Goal: Information Seeking & Learning: Learn about a topic

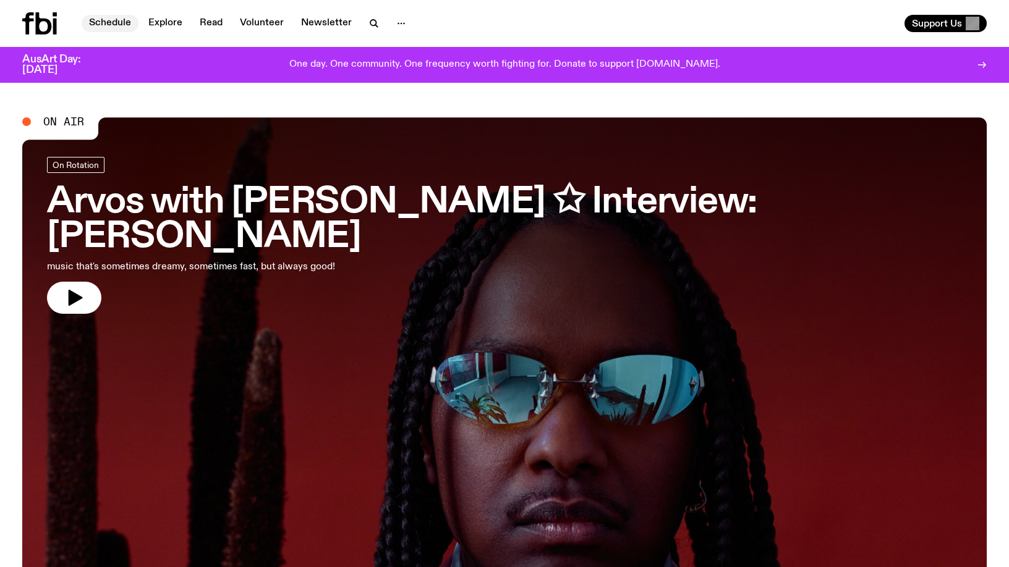
click at [98, 27] on link "Schedule" at bounding box center [110, 23] width 57 height 17
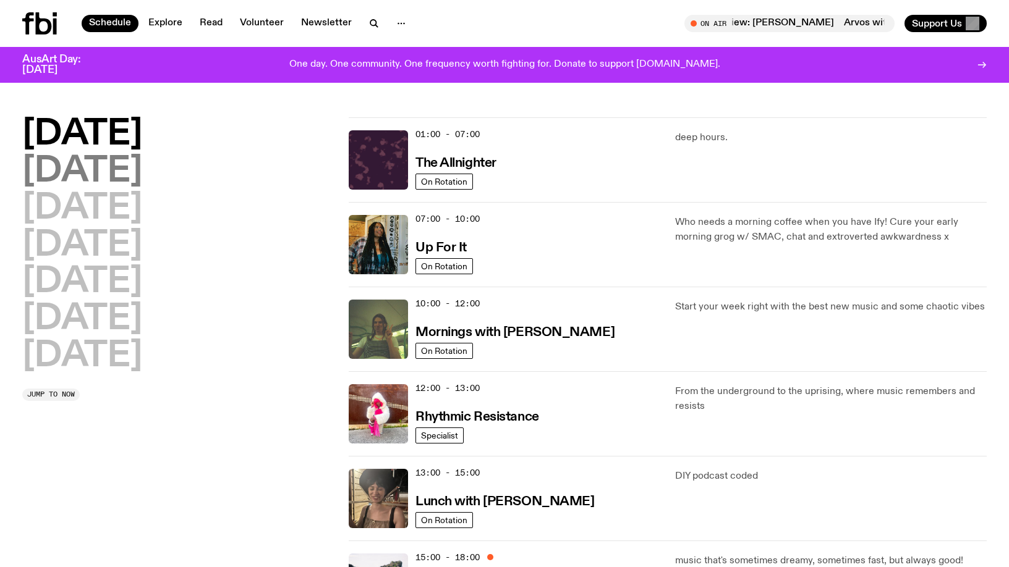
click at [108, 172] on h2 "[DATE]" at bounding box center [82, 172] width 120 height 35
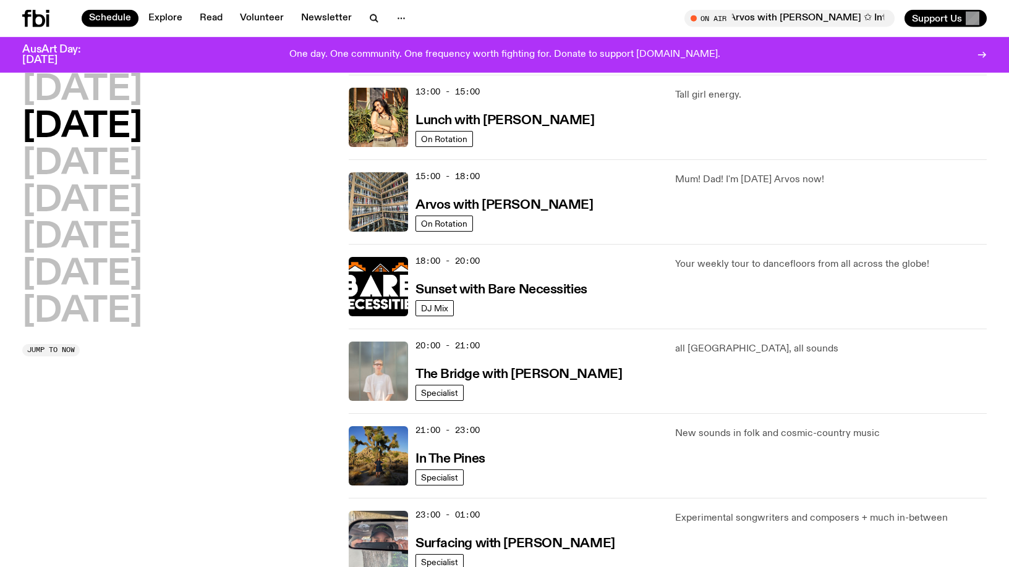
scroll to position [287, 0]
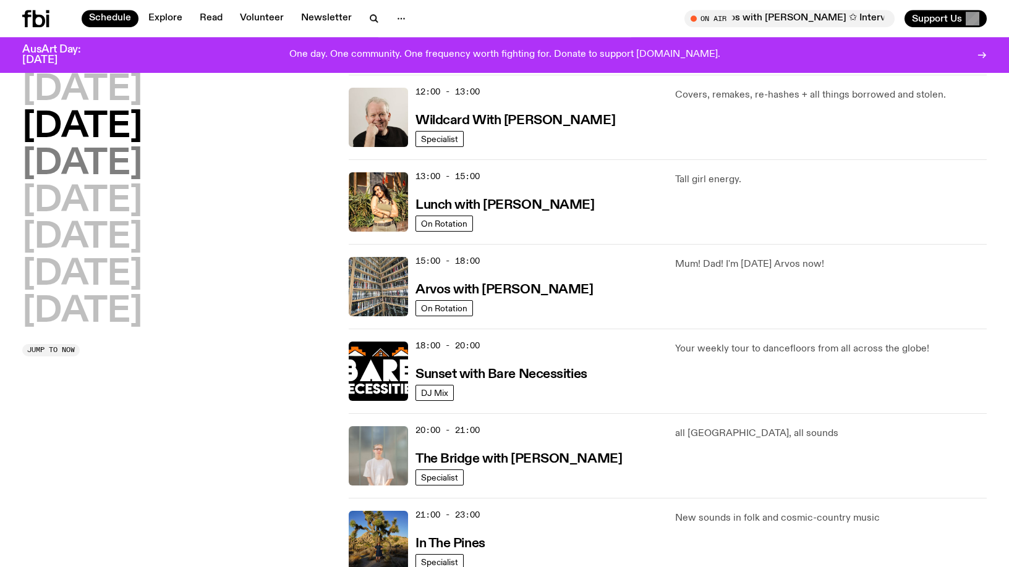
click at [142, 164] on h2 "[DATE]" at bounding box center [82, 164] width 120 height 35
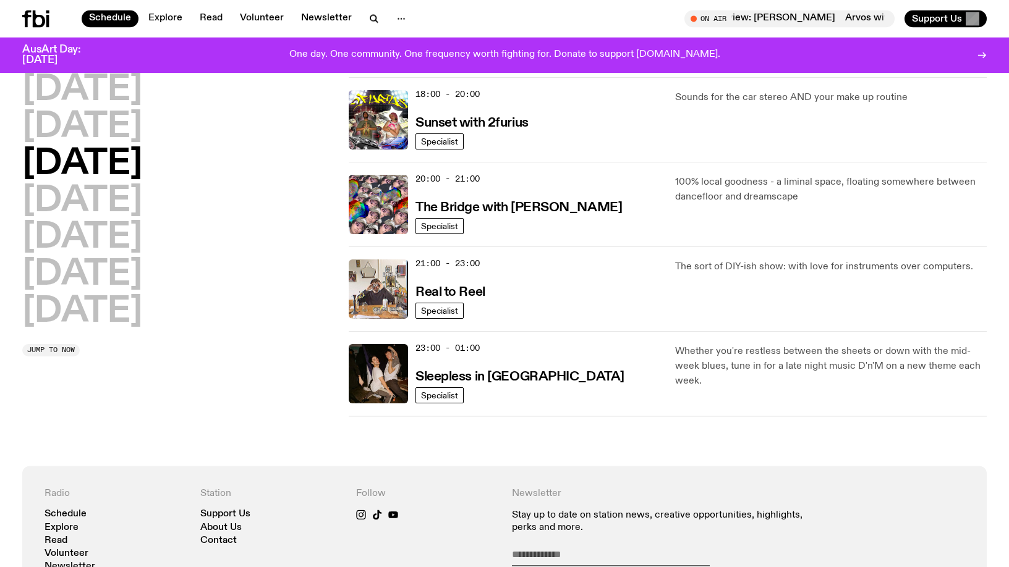
scroll to position [602, 0]
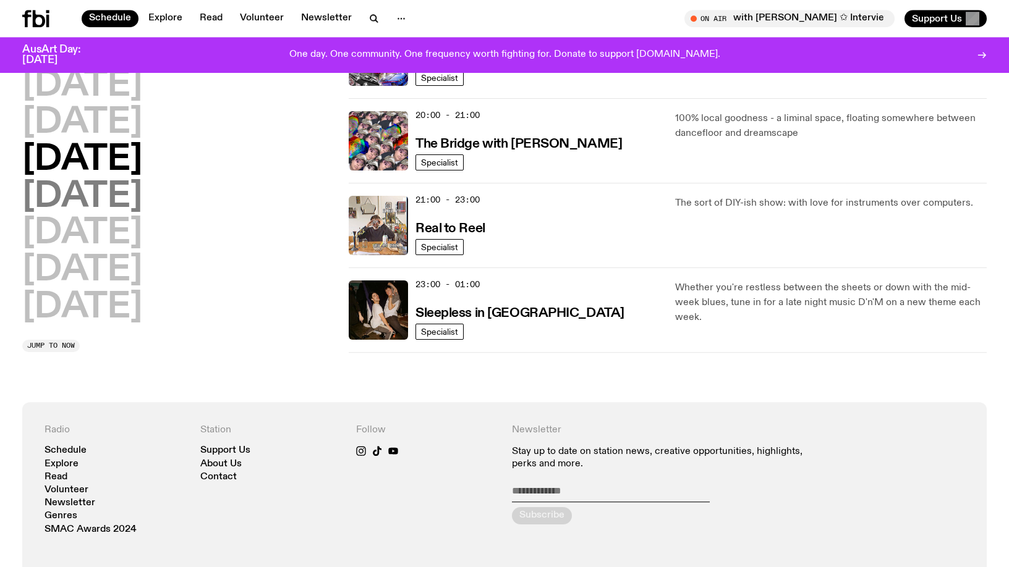
click at [125, 195] on h2 "[DATE]" at bounding box center [82, 197] width 120 height 35
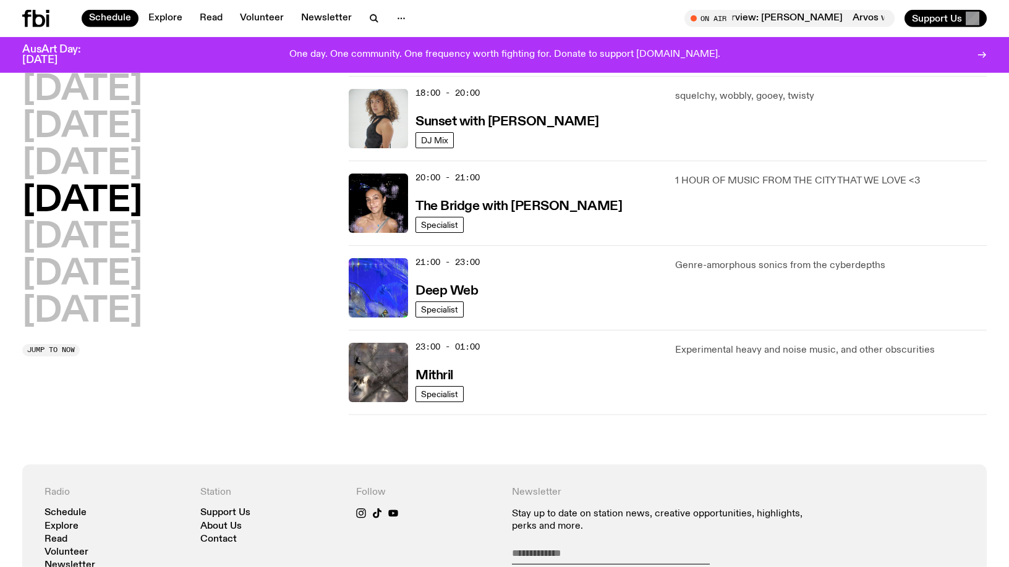
scroll to position [565, 0]
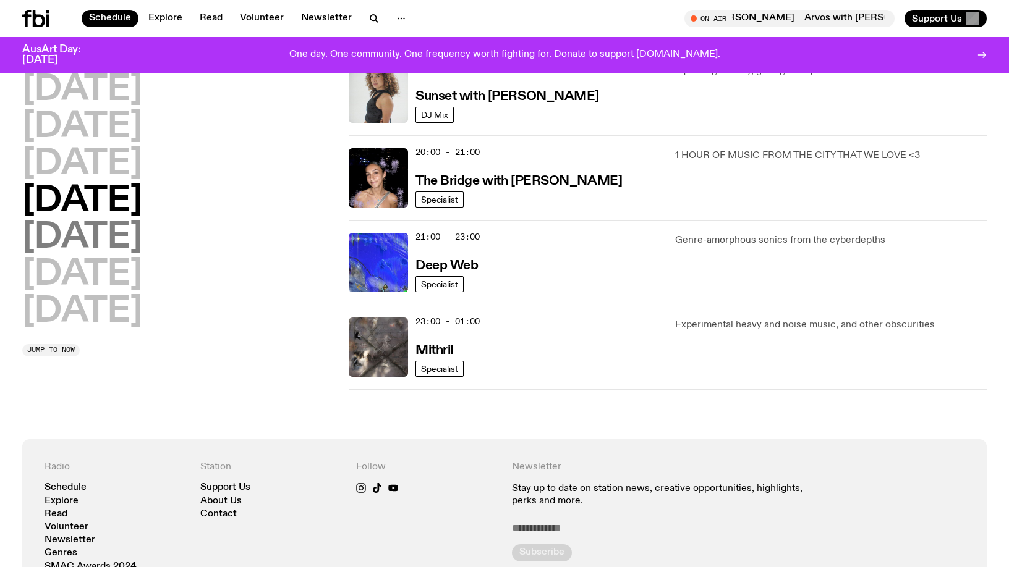
click at [80, 232] on h2 "[DATE]" at bounding box center [82, 238] width 120 height 35
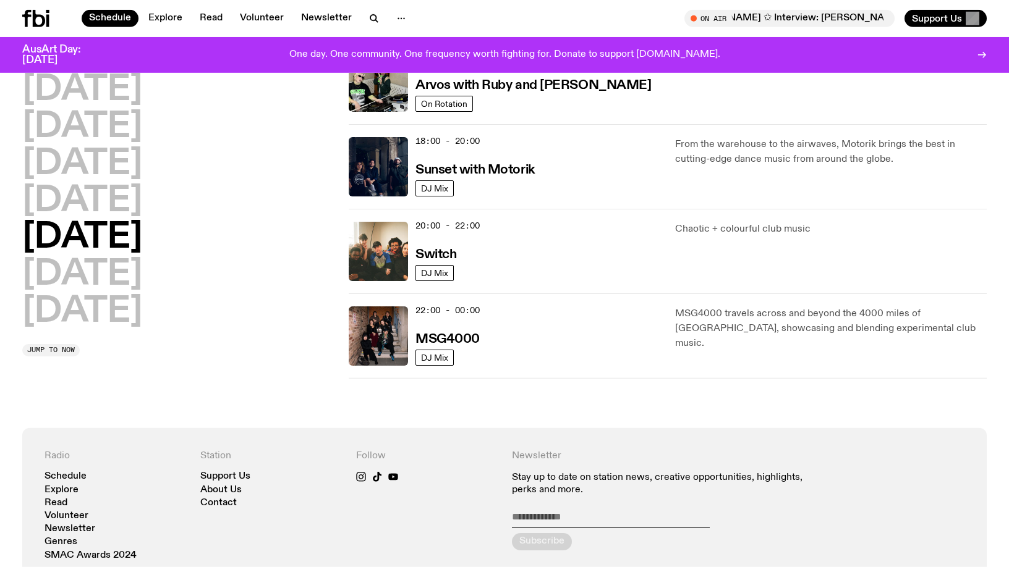
scroll to position [502, 0]
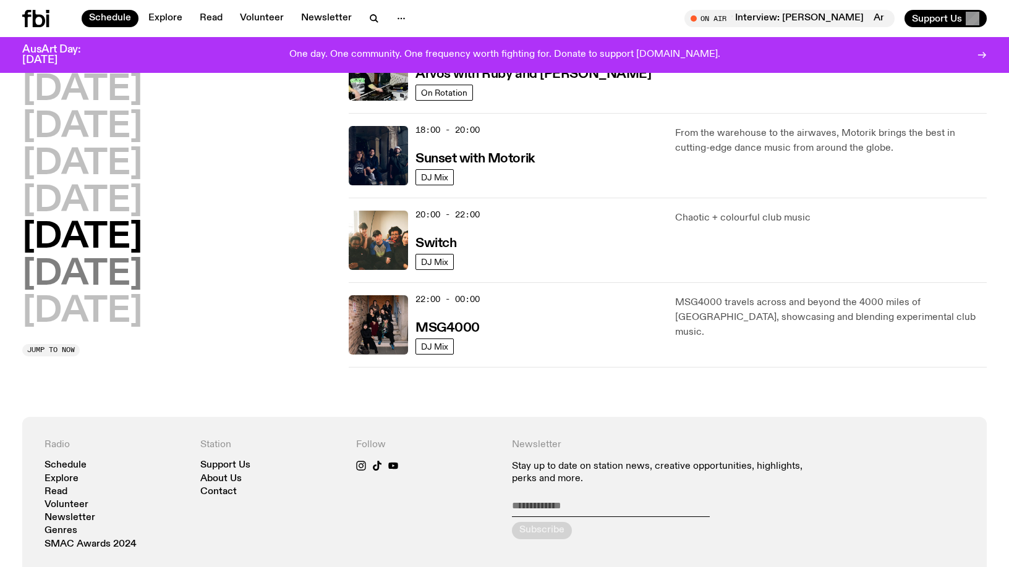
click at [112, 272] on h2 "[DATE]" at bounding box center [82, 275] width 120 height 35
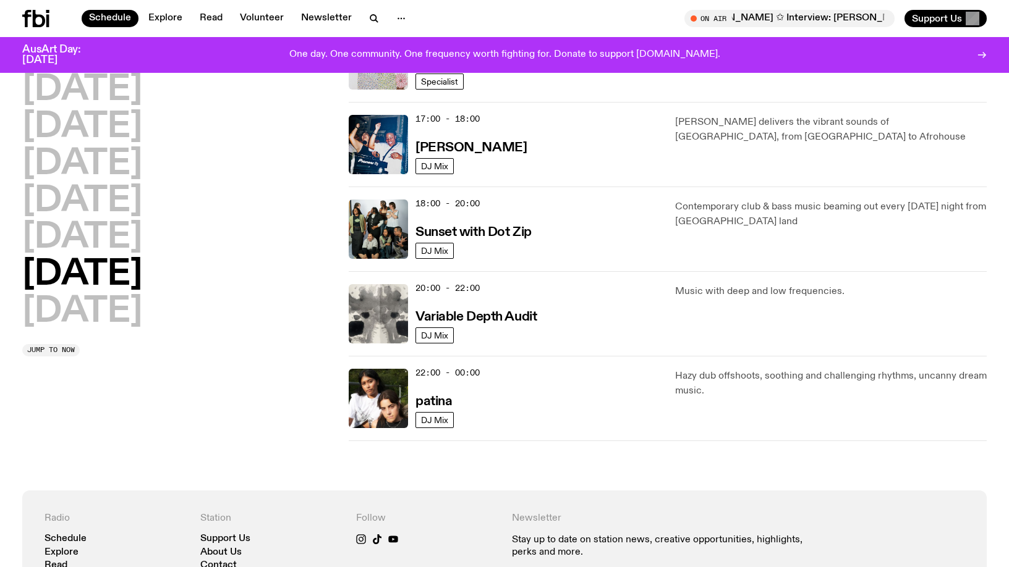
scroll to position [691, 0]
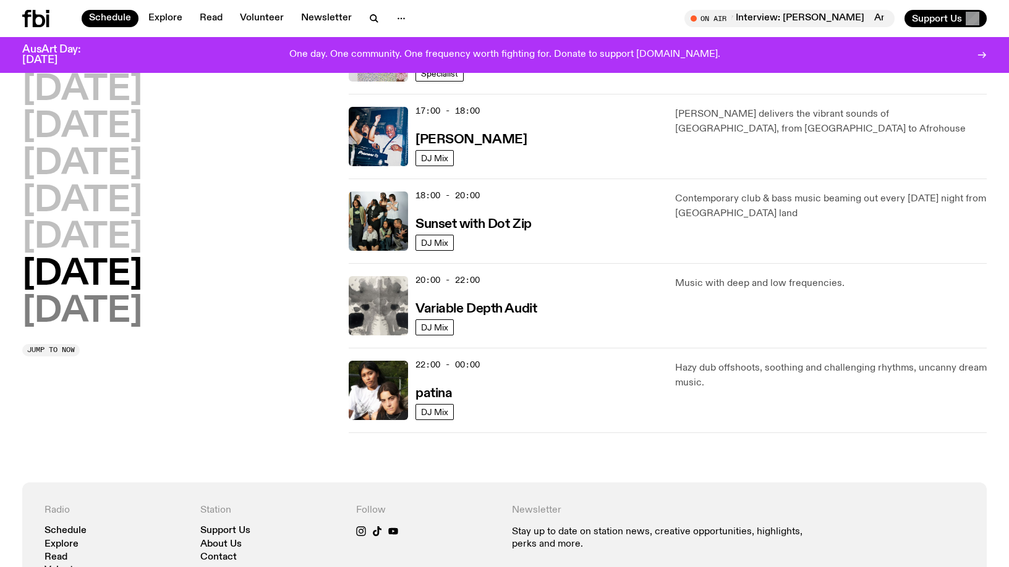
click at [93, 318] on h2 "[DATE]" at bounding box center [82, 312] width 120 height 35
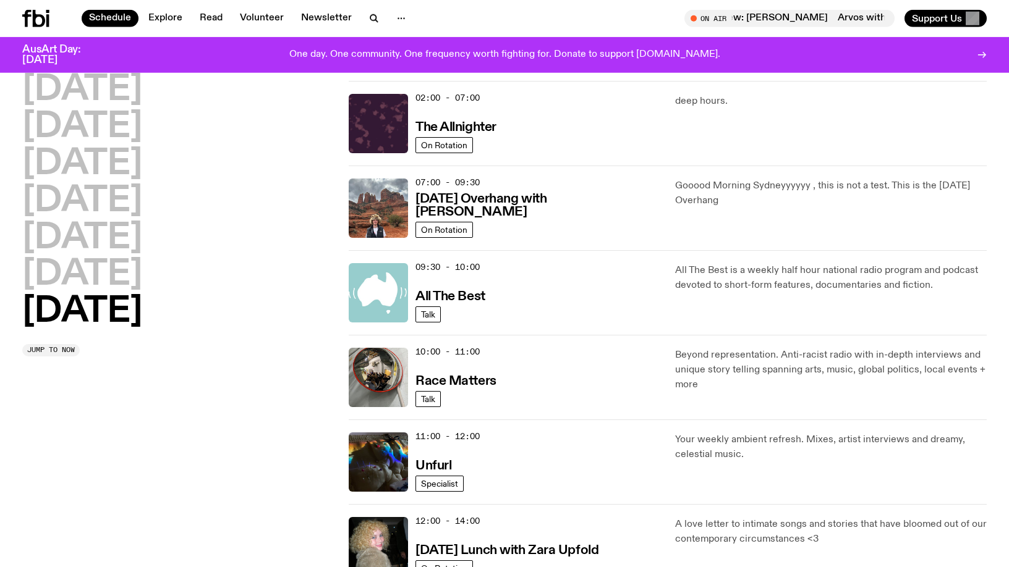
scroll to position [122, 0]
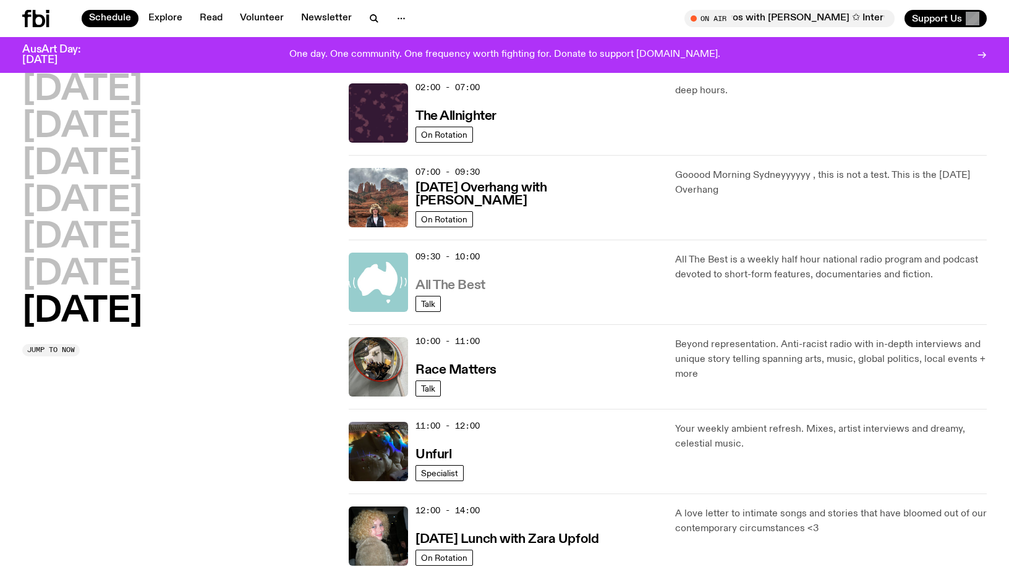
click at [434, 283] on h3 "All The Best" at bounding box center [450, 285] width 70 height 13
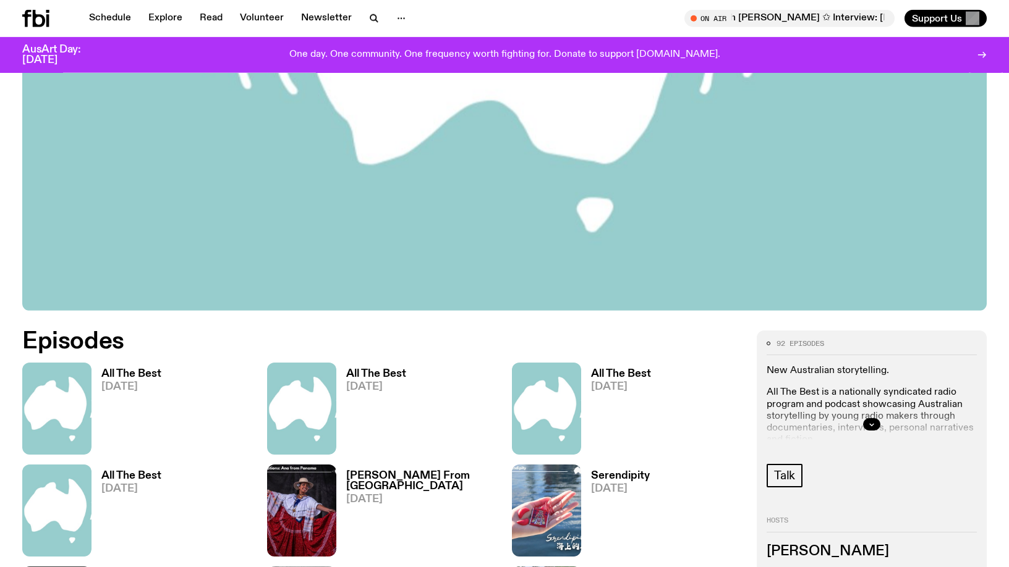
scroll to position [434, 0]
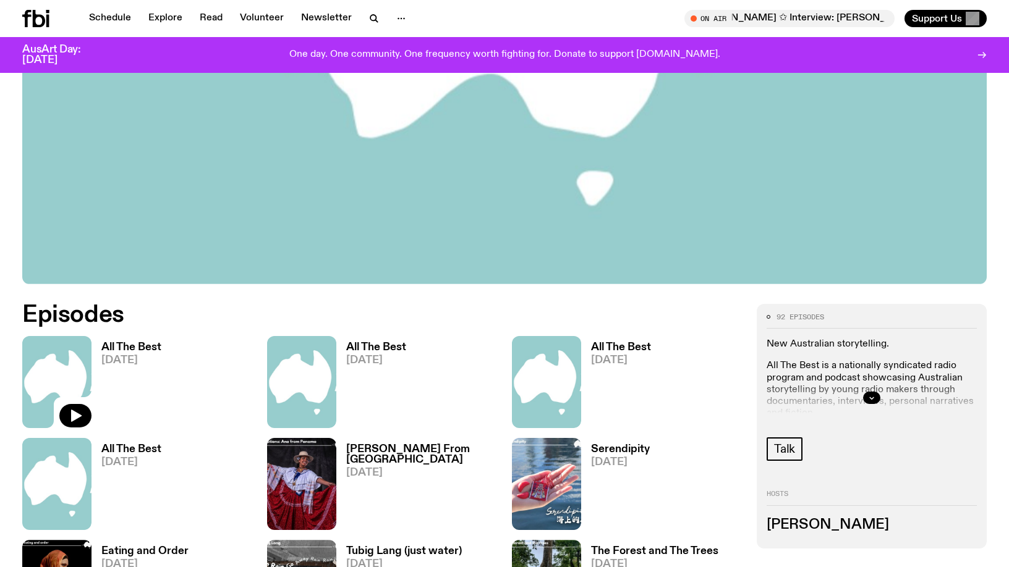
click at [67, 373] on img at bounding box center [56, 382] width 69 height 92
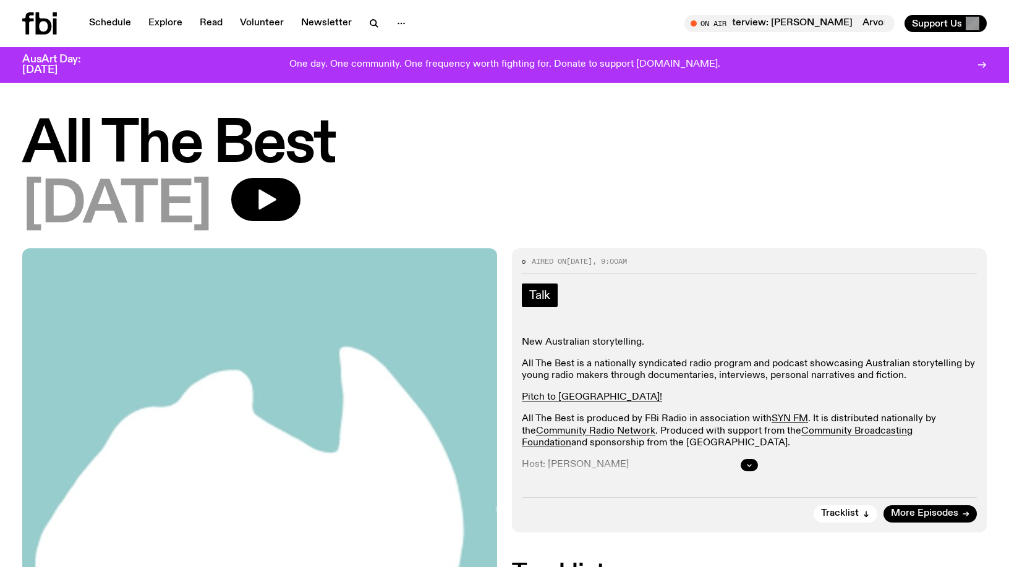
click at [544, 297] on span "Talk" at bounding box center [539, 296] width 21 height 14
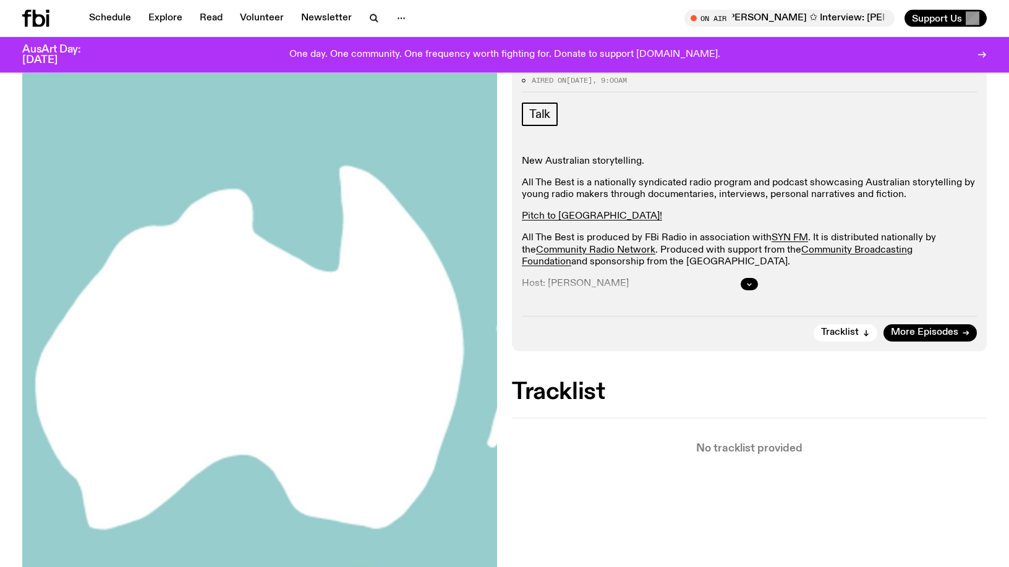
scroll to position [126, 0]
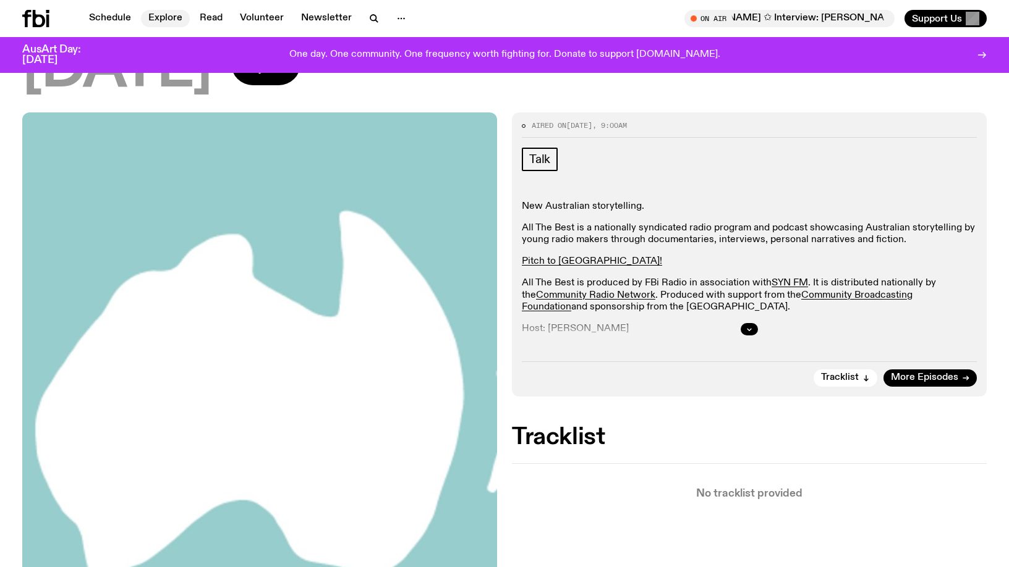
click at [155, 16] on link "Explore" at bounding box center [165, 18] width 49 height 17
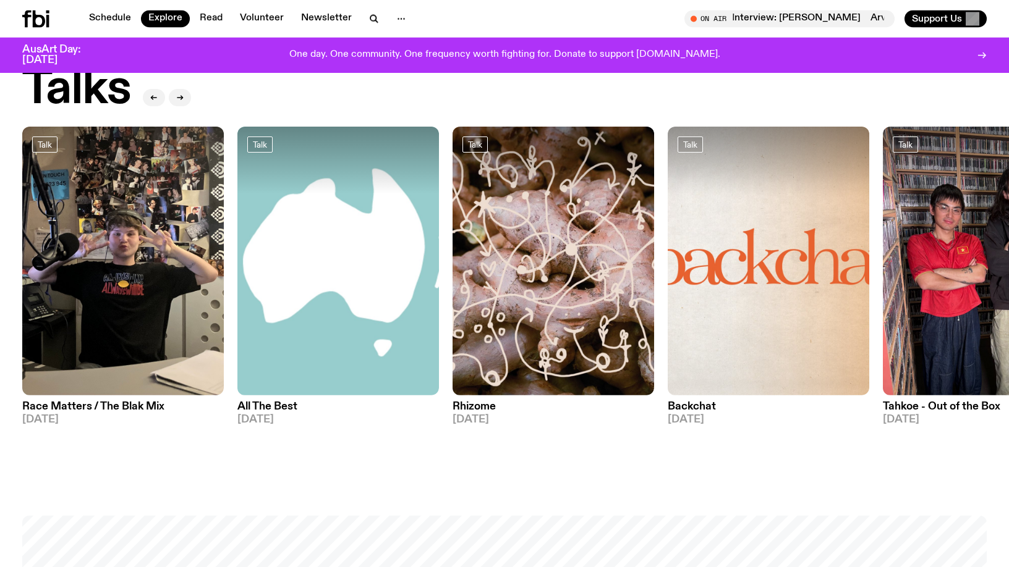
scroll to position [1387, 0]
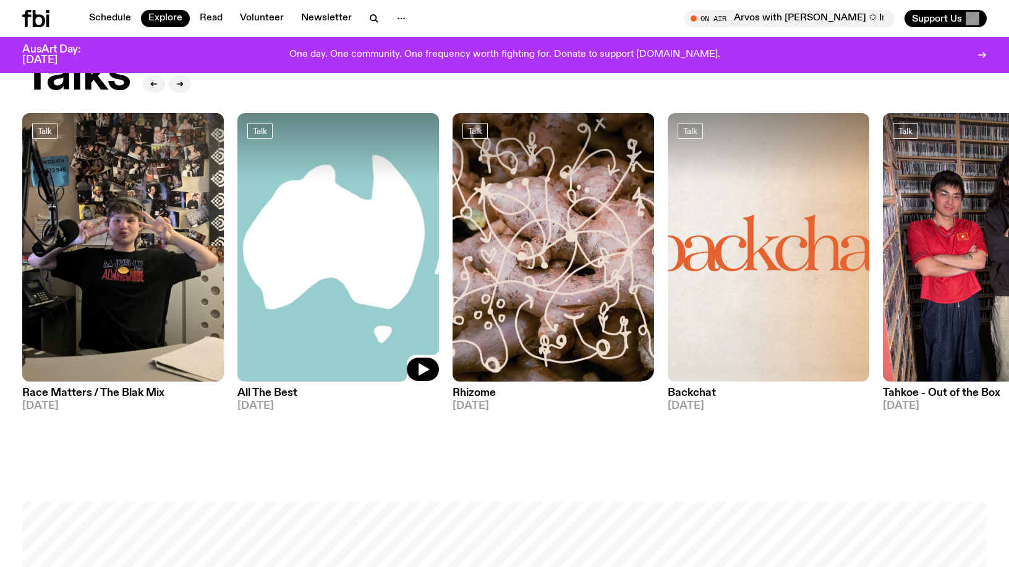
click at [337, 241] on img at bounding box center [337, 247] width 201 height 269
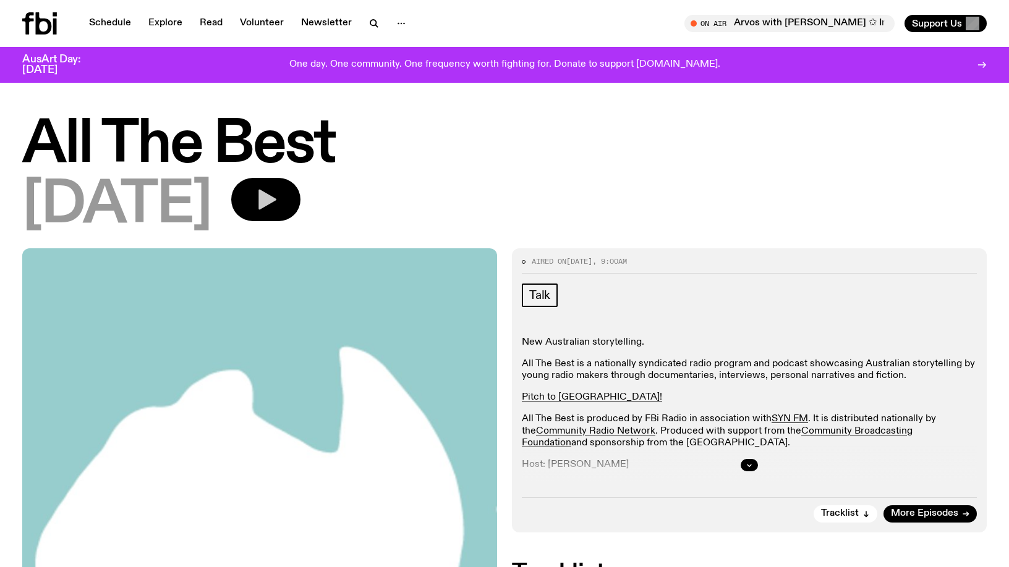
click at [276, 200] on icon "button" at bounding box center [267, 200] width 18 height 20
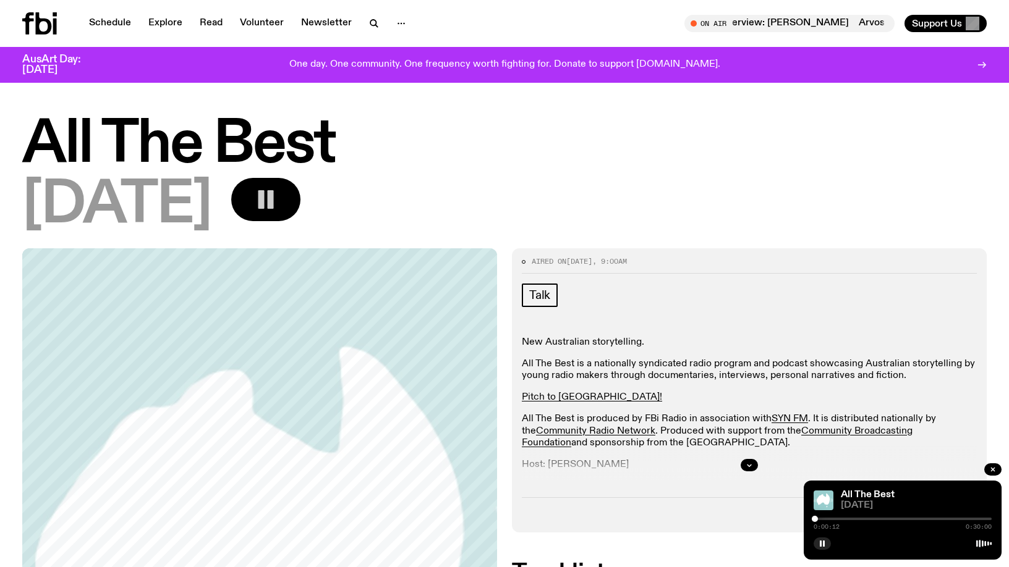
click at [797, 152] on h1 "All The Best" at bounding box center [504, 145] width 964 height 56
click at [826, 543] on button "button" at bounding box center [821, 544] width 17 height 12
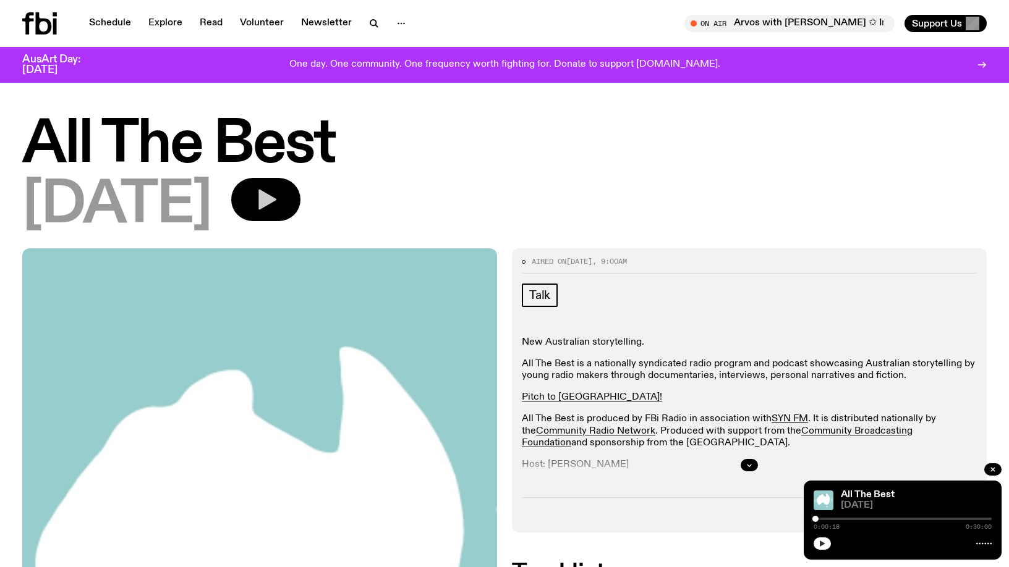
click at [820, 543] on icon "button" at bounding box center [821, 543] width 7 height 7
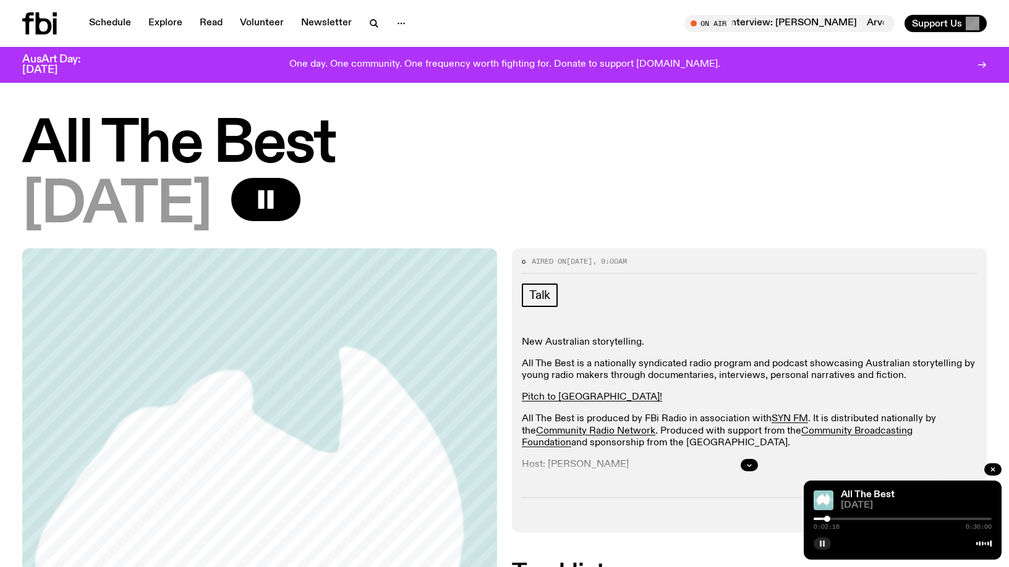
click at [449, 156] on h1 "All The Best" at bounding box center [504, 145] width 964 height 56
